Goal: Task Accomplishment & Management: Manage account settings

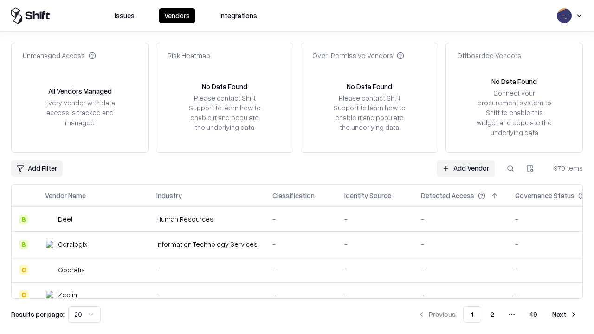
click at [466, 168] on link "Add Vendor" at bounding box center [466, 168] width 58 height 17
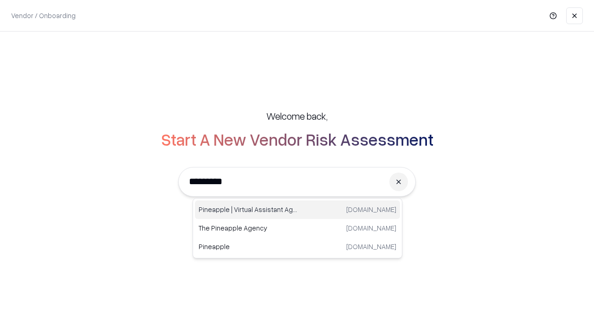
click at [298, 210] on div "Pineapple | Virtual Assistant Agency [DOMAIN_NAME]" at bounding box center [297, 210] width 205 height 19
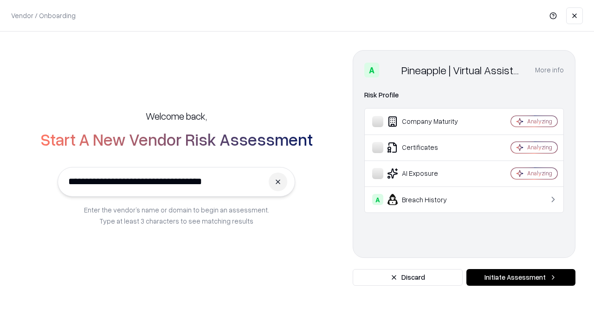
type input "**********"
click at [521, 278] on button "Initiate Assessment" at bounding box center [521, 277] width 109 height 17
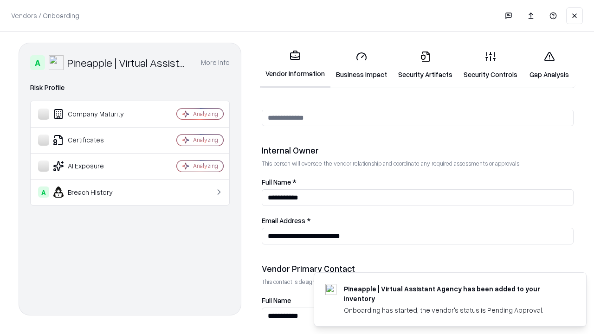
scroll to position [481, 0]
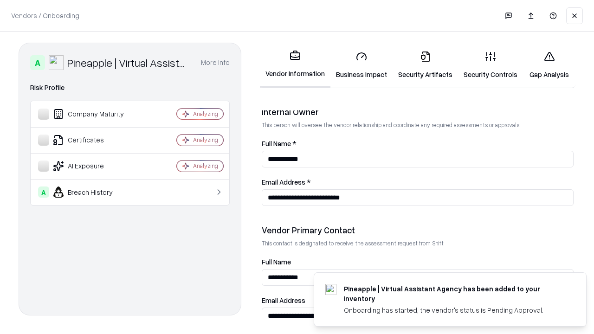
click at [362, 65] on link "Business Impact" at bounding box center [362, 65] width 62 height 43
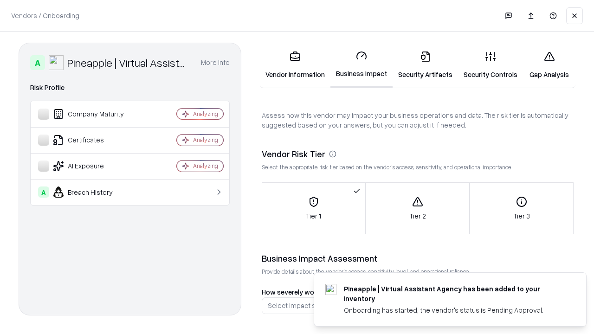
click at [425, 65] on link "Security Artifacts" at bounding box center [425, 65] width 65 height 43
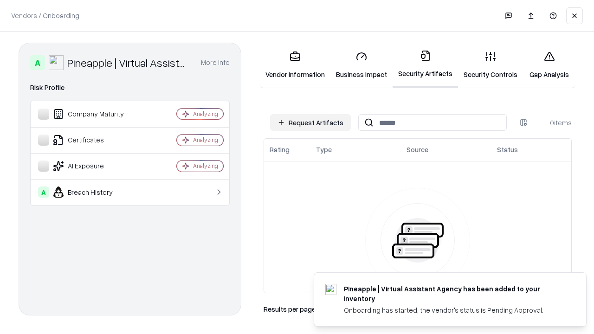
click at [311, 123] on button "Request Artifacts" at bounding box center [310, 122] width 81 height 17
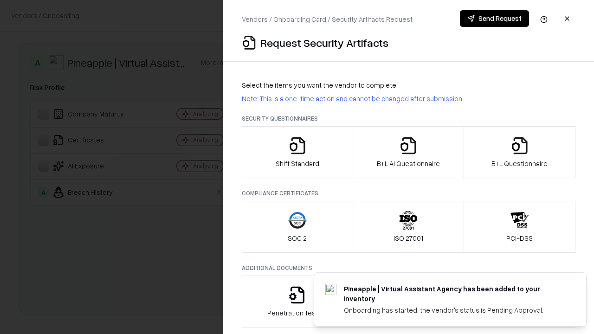
click at [297, 152] on icon "button" at bounding box center [297, 145] width 19 height 19
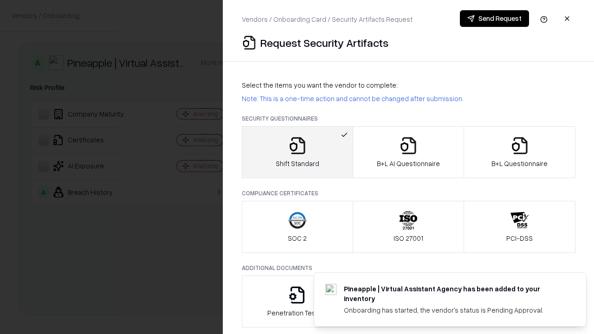
click at [494, 19] on button "Send Request" at bounding box center [494, 18] width 69 height 17
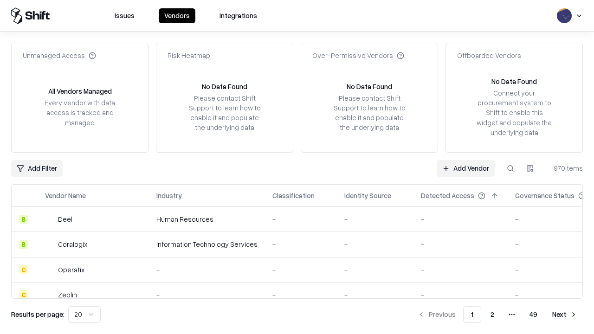
click at [511, 168] on button at bounding box center [510, 168] width 17 height 17
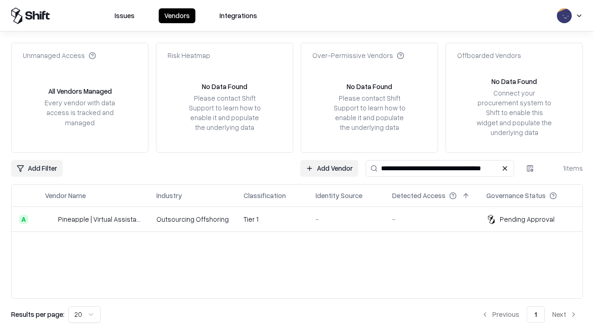
type input "**********"
click at [303, 219] on td "Tier 1" at bounding box center [272, 219] width 72 height 25
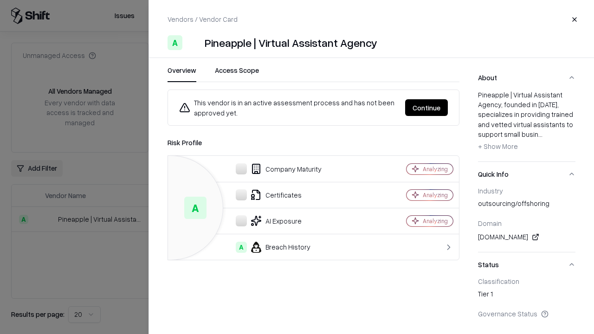
click at [427, 108] on button "Continue" at bounding box center [426, 107] width 43 height 17
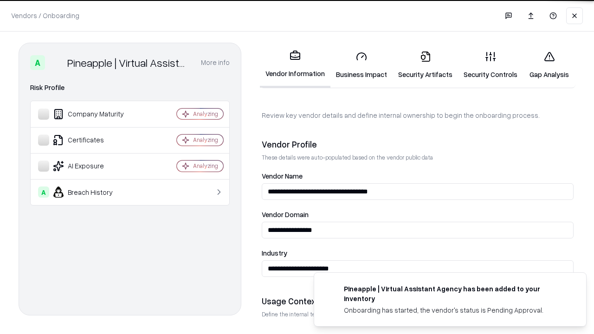
click at [425, 65] on link "Security Artifacts" at bounding box center [425, 65] width 65 height 43
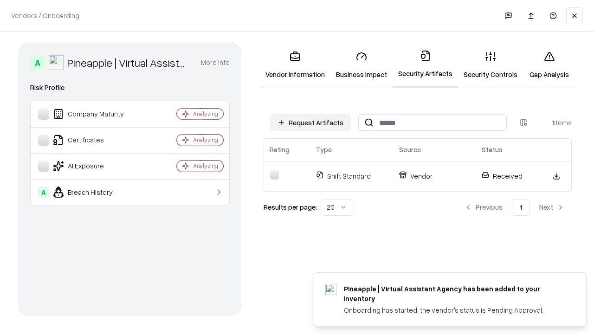
click at [549, 65] on link "Gap Analysis" at bounding box center [549, 65] width 52 height 43
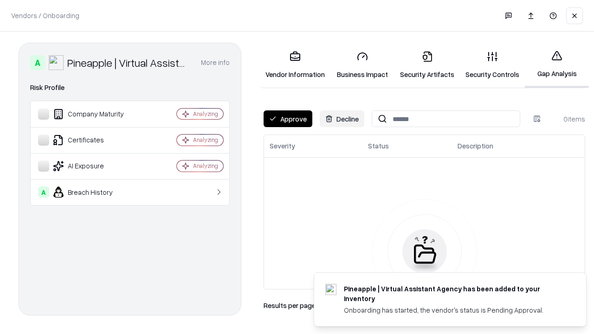
click at [288, 119] on button "Approve" at bounding box center [288, 118] width 49 height 17
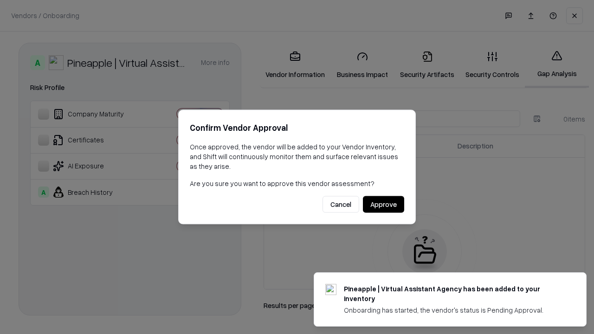
click at [383, 204] on button "Approve" at bounding box center [383, 204] width 41 height 17
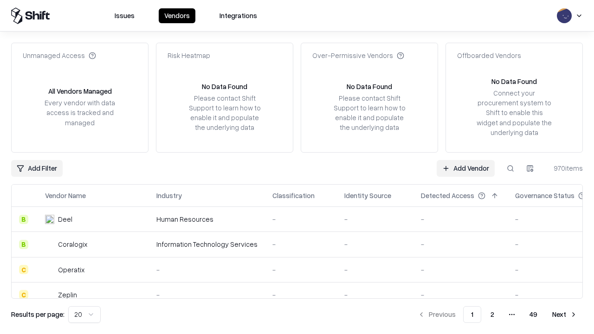
type input "**********"
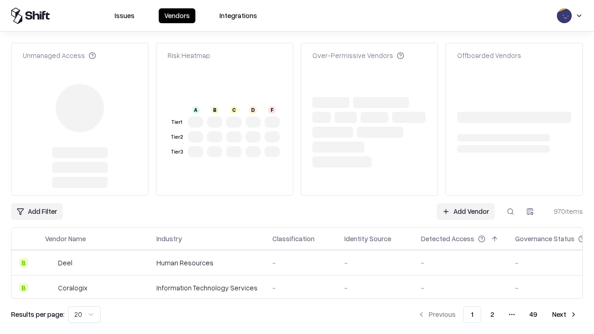
click at [466, 203] on link "Add Vendor" at bounding box center [466, 211] width 58 height 17
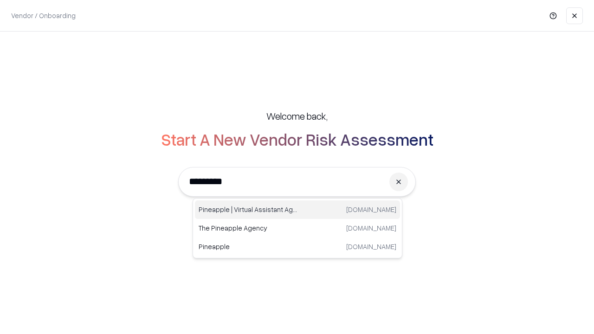
click at [298, 210] on div "Pineapple | Virtual Assistant Agency [DOMAIN_NAME]" at bounding box center [297, 210] width 205 height 19
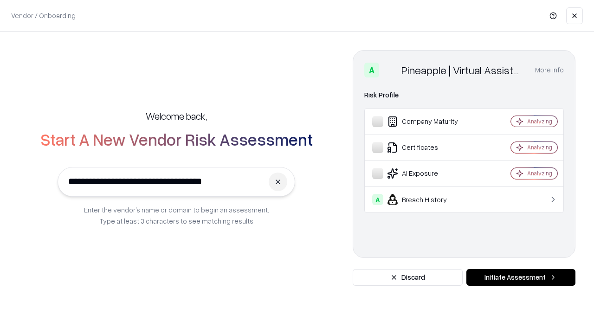
type input "**********"
click at [521, 278] on button "Initiate Assessment" at bounding box center [521, 277] width 109 height 17
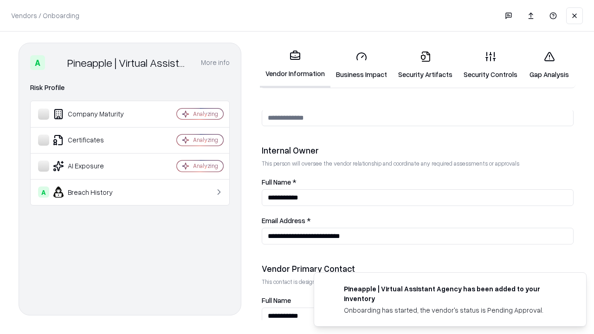
scroll to position [481, 0]
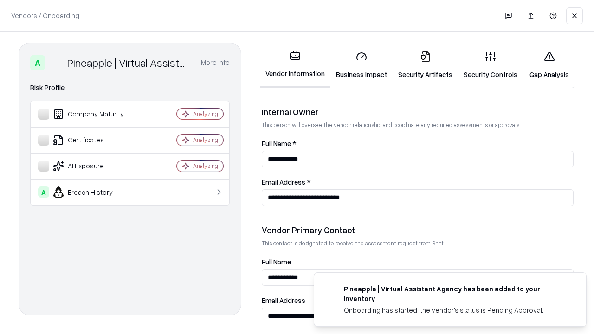
click at [549, 65] on link "Gap Analysis" at bounding box center [549, 65] width 52 height 43
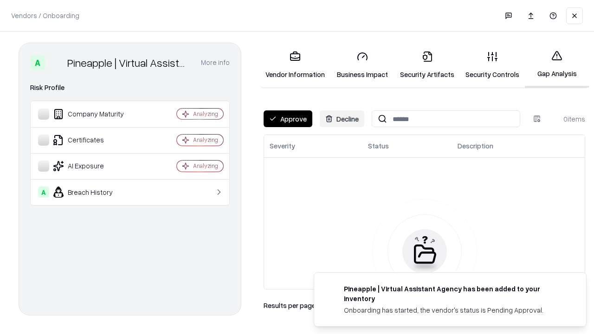
click at [288, 119] on button "Approve" at bounding box center [288, 118] width 49 height 17
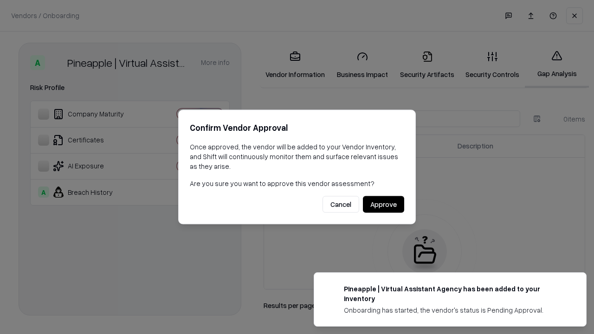
click at [383, 204] on button "Approve" at bounding box center [383, 204] width 41 height 17
